Goal: Information Seeking & Learning: Learn about a topic

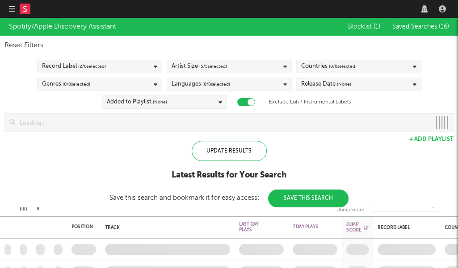
checkbox input "true"
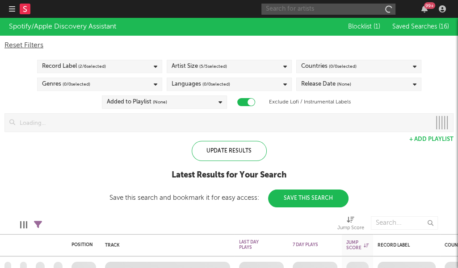
click at [355, 11] on input "text" at bounding box center [328, 9] width 134 height 11
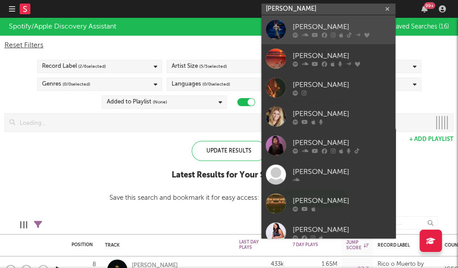
type input "[PERSON_NAME]"
click at [332, 27] on div "[PERSON_NAME]" at bounding box center [341, 26] width 98 height 11
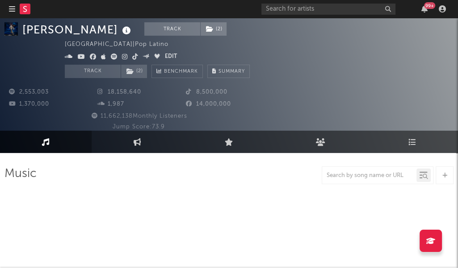
scroll to position [4, 0]
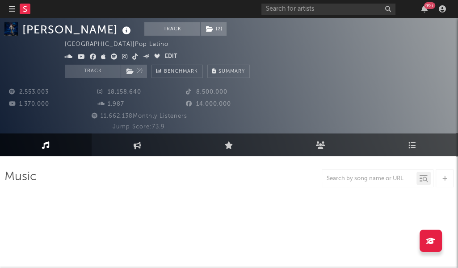
select select "6m"
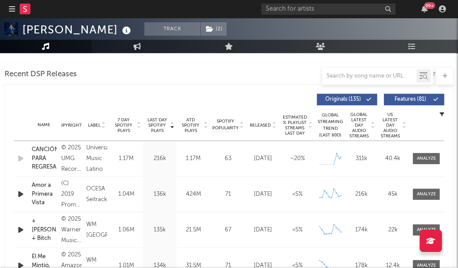
scroll to position [360, 0]
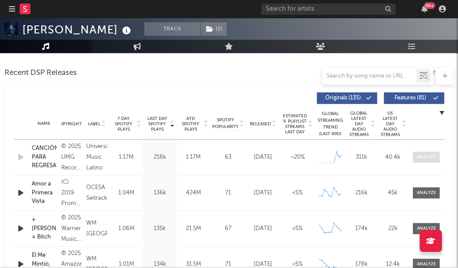
click at [419, 157] on div at bounding box center [425, 157] width 19 height 7
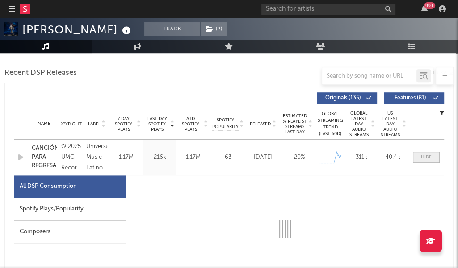
select select "1w"
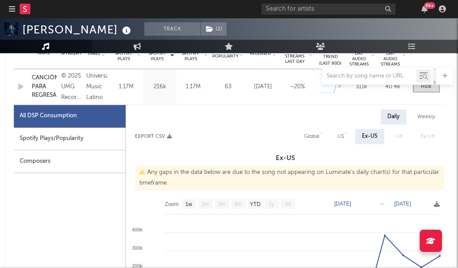
scroll to position [429, 0]
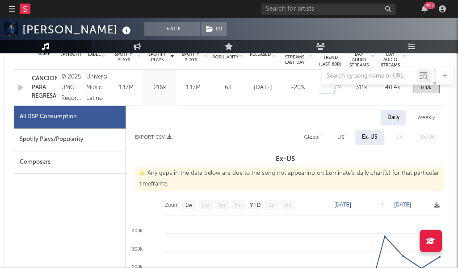
click at [344, 137] on div "US" at bounding box center [340, 137] width 7 height 11
select select "1w"
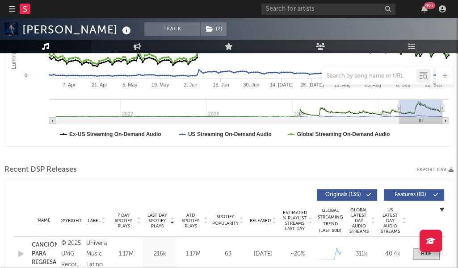
scroll to position [0, 0]
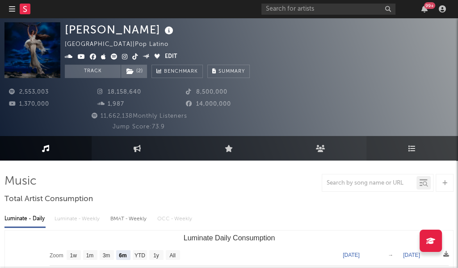
click at [410, 150] on icon at bounding box center [412, 148] width 8 height 7
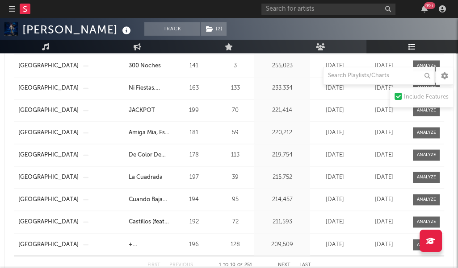
scroll to position [917, 0]
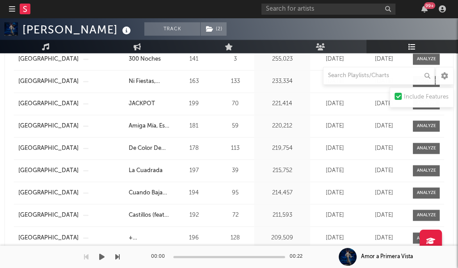
click at [286, 254] on div "00:00 00:22" at bounding box center [229, 257] width 156 height 22
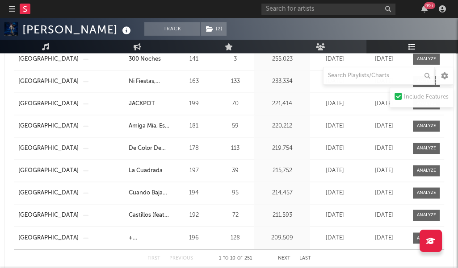
scroll to position [940, 0]
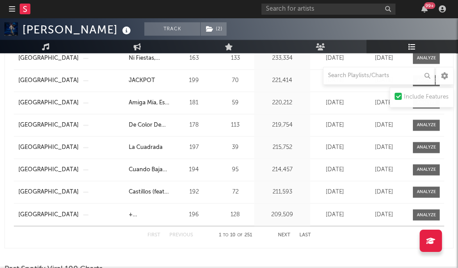
click at [283, 235] on button "Next" at bounding box center [284, 235] width 12 height 5
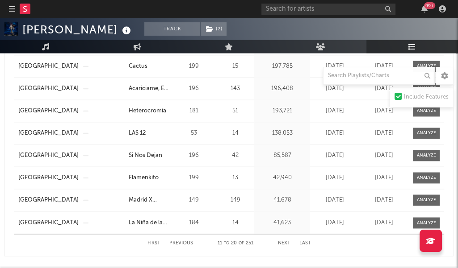
scroll to position [933, 0]
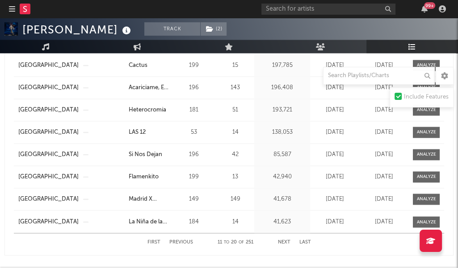
click at [287, 243] on button "Next" at bounding box center [284, 242] width 12 height 5
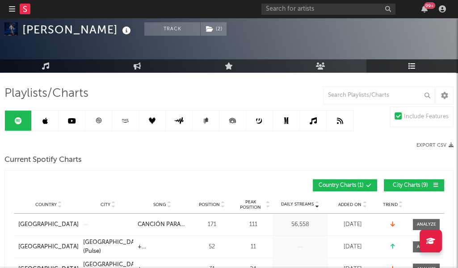
scroll to position [0, 0]
